Goal: Download file/media

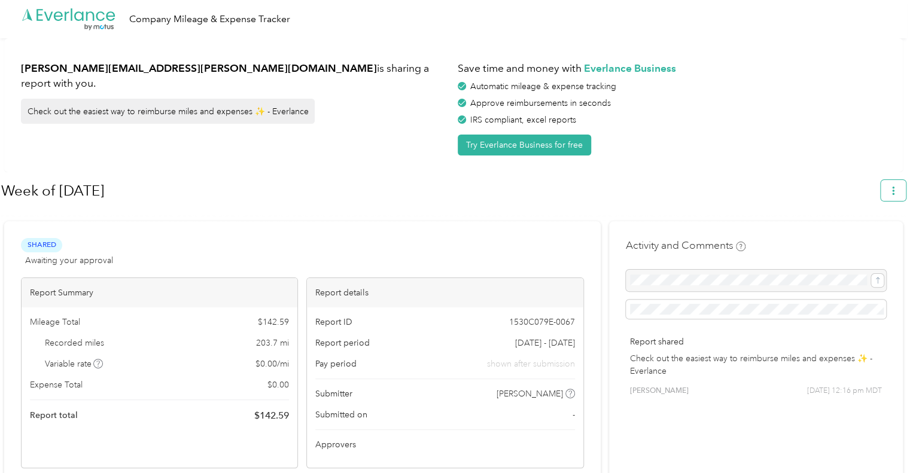
click at [897, 193] on icon "button" at bounding box center [893, 191] width 8 height 8
click at [869, 241] on span "Download" at bounding box center [864, 247] width 39 height 13
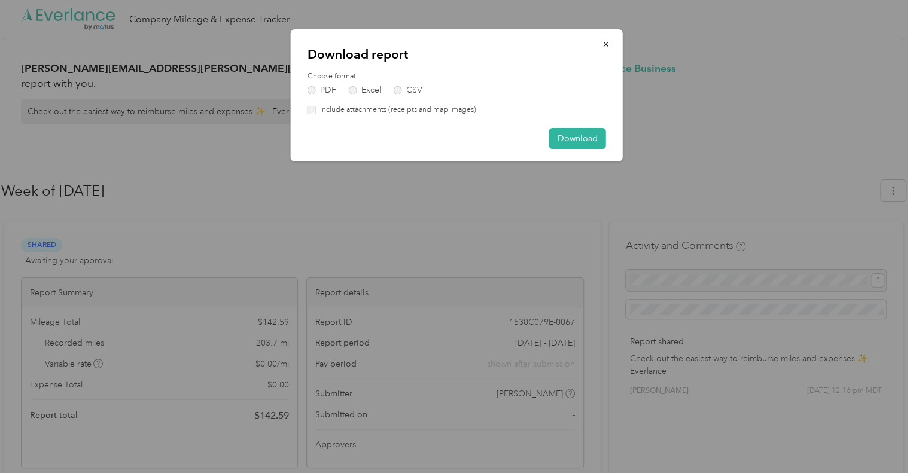
click at [316, 113] on label "Include attachments (receipts and map images)" at bounding box center [396, 110] width 160 height 11
click at [593, 139] on button "Download" at bounding box center [577, 138] width 57 height 21
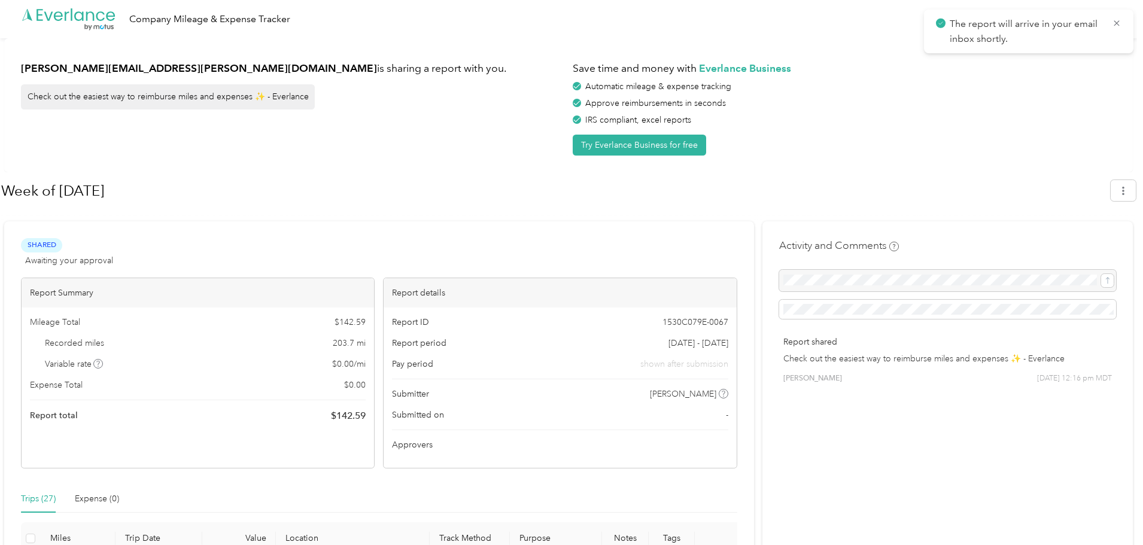
scroll to position [60, 0]
